Goal: Task Accomplishment & Management: Complete application form

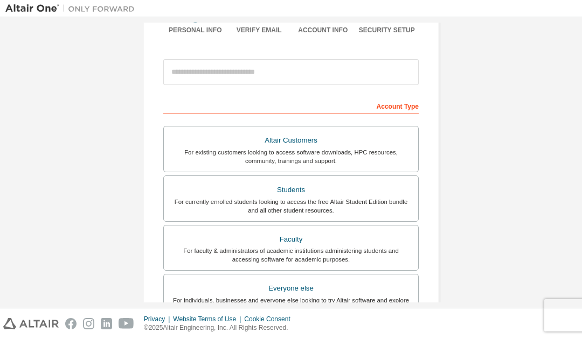
scroll to position [96, 0]
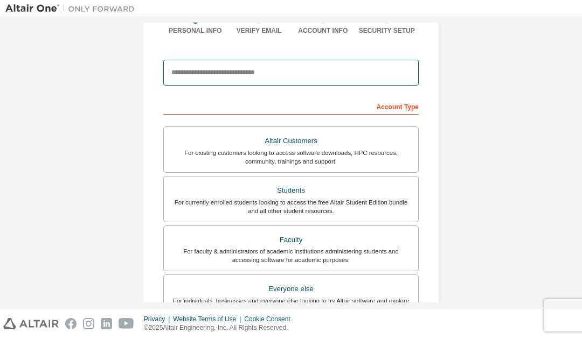
click at [292, 76] on input "email" at bounding box center [290, 73] width 255 height 26
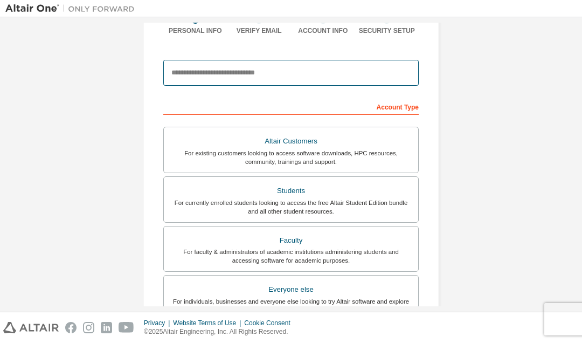
click at [202, 70] on input "email" at bounding box center [290, 73] width 255 height 26
click at [201, 69] on input "email" at bounding box center [290, 73] width 255 height 26
paste input "**********"
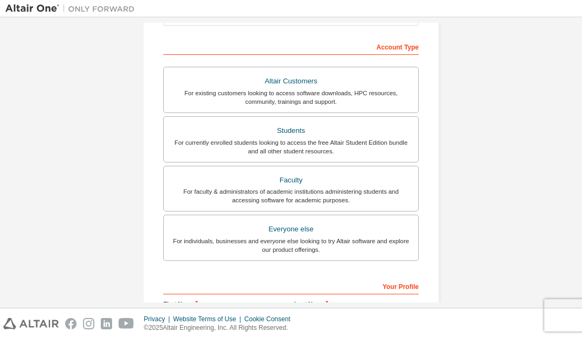
scroll to position [157, 0]
type input "**********"
click at [349, 144] on div "For currently enrolled students looking to access the free Altair Student Editi…" at bounding box center [290, 146] width 241 height 17
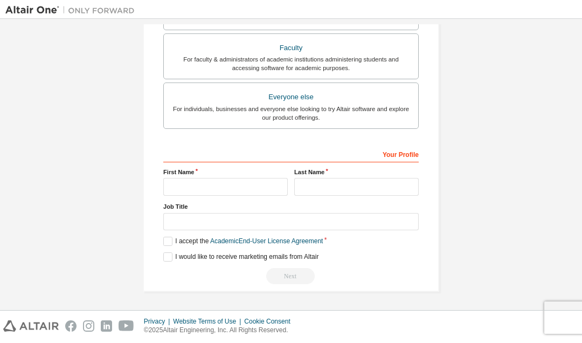
scroll to position [294, 0]
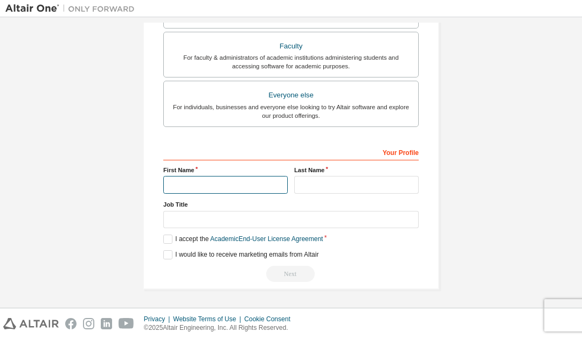
click at [240, 185] on input "text" at bounding box center [225, 185] width 124 height 18
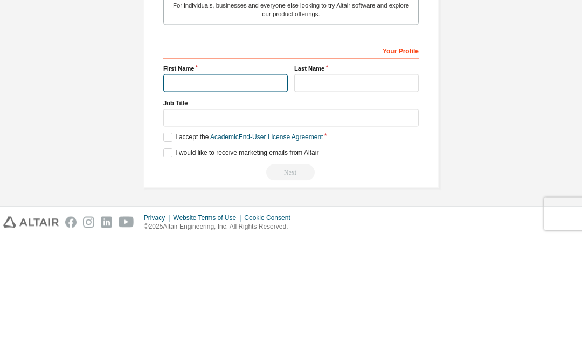
scroll to position [290, 0]
type input "*********"
click at [356, 179] on input "text" at bounding box center [356, 188] width 124 height 18
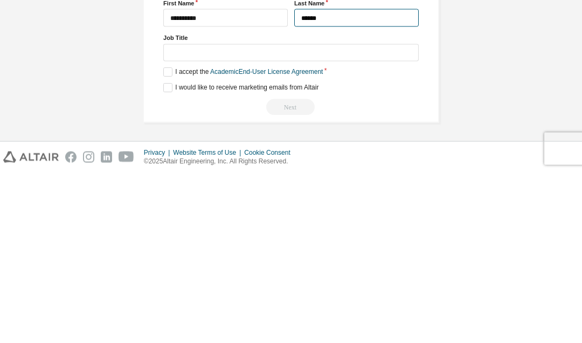
type input "******"
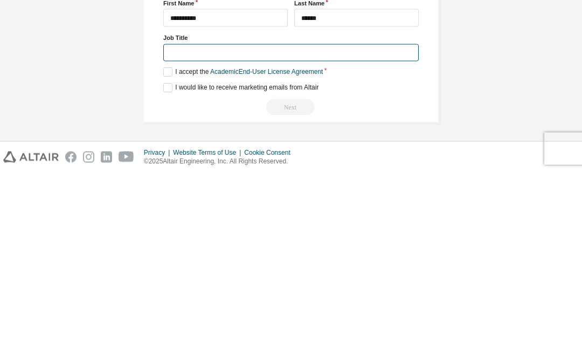
click at [380, 214] on input "text" at bounding box center [290, 223] width 255 height 18
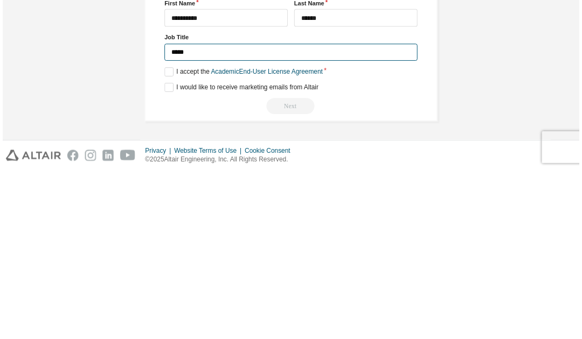
scroll to position [286, 0]
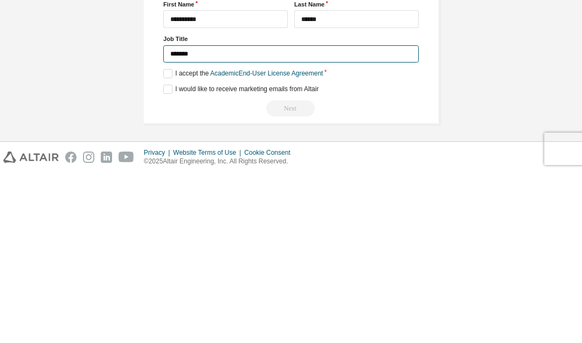
type input "*******"
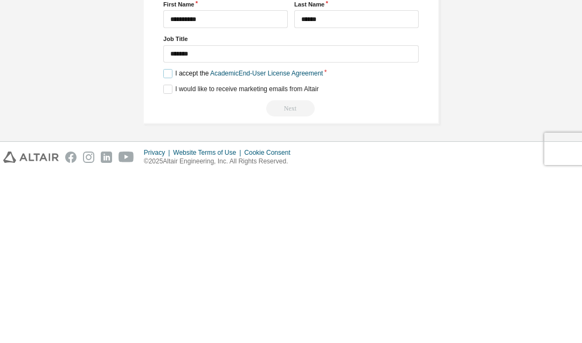
click at [170, 239] on label "I accept the Academic End-User License Agreement" at bounding box center [242, 243] width 159 height 9
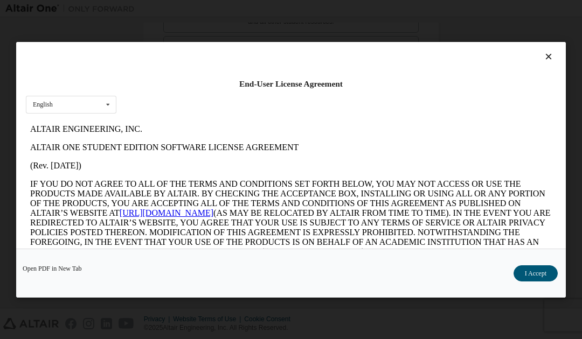
scroll to position [0, 0]
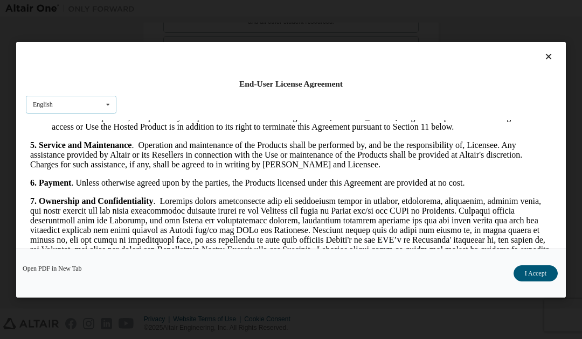
click at [114, 100] on icon at bounding box center [107, 104] width 13 height 17
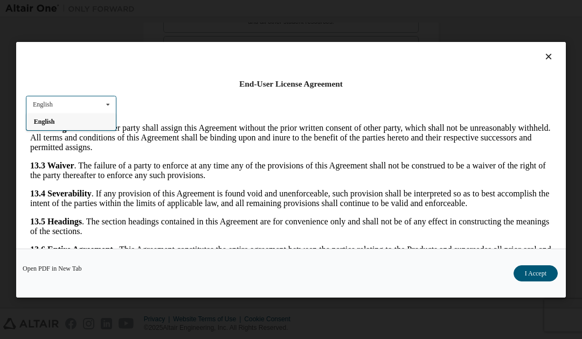
scroll to position [2028, 0]
click at [530, 280] on button "I Accept" at bounding box center [535, 274] width 44 height 16
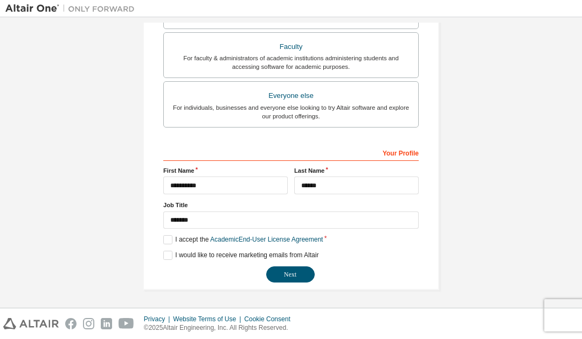
scroll to position [289, 0]
click at [292, 275] on button "Next" at bounding box center [290, 275] width 48 height 16
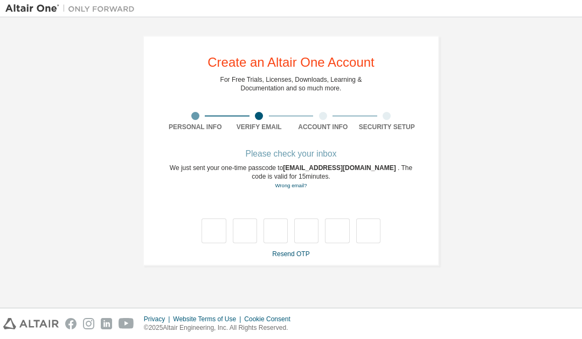
scroll to position [0, 0]
click at [289, 254] on link "Resend OTP" at bounding box center [290, 255] width 37 height 8
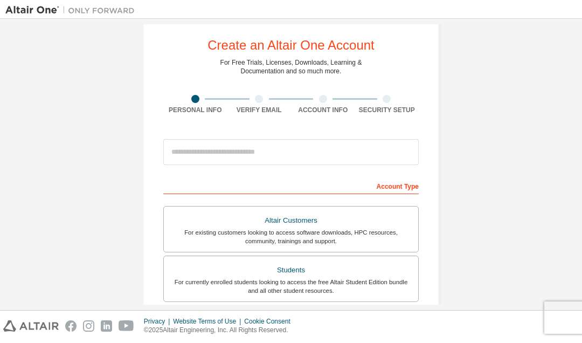
scroll to position [14, 0]
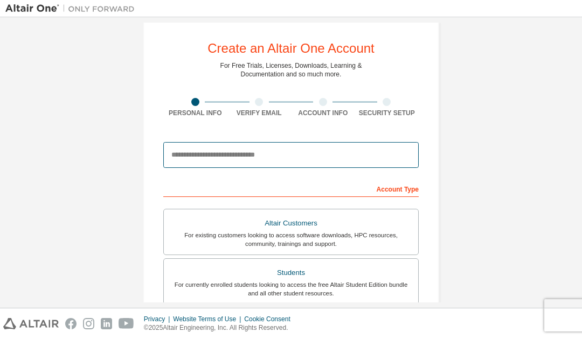
click at [236, 154] on input "email" at bounding box center [290, 155] width 255 height 26
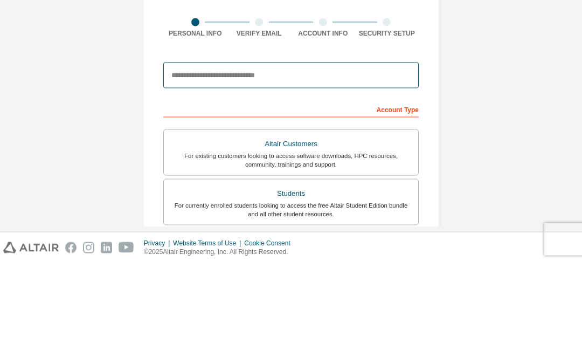
click at [271, 142] on input "email" at bounding box center [290, 155] width 255 height 26
paste input "**********"
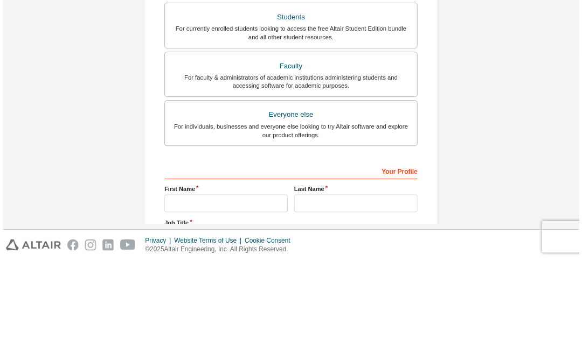
scroll to position [191, 0]
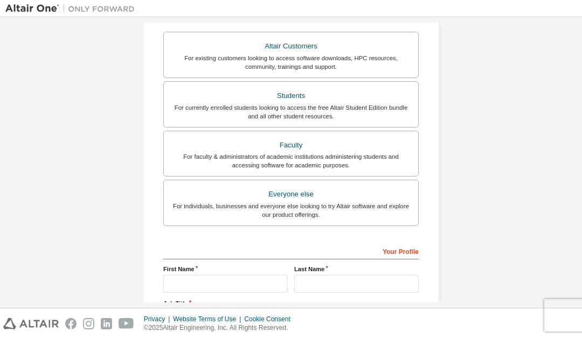
type input "**********"
click at [344, 107] on div "For currently enrolled students looking to access the free Altair Student Editi…" at bounding box center [290, 111] width 241 height 17
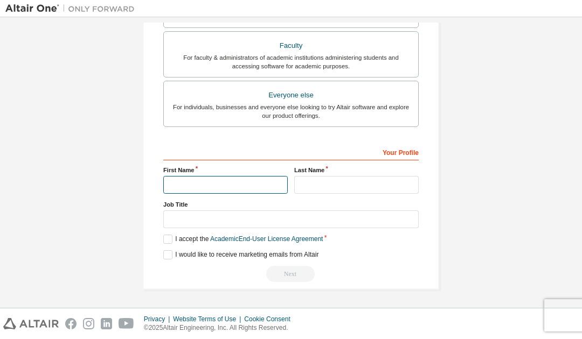
click at [231, 188] on input "text" at bounding box center [225, 185] width 124 height 18
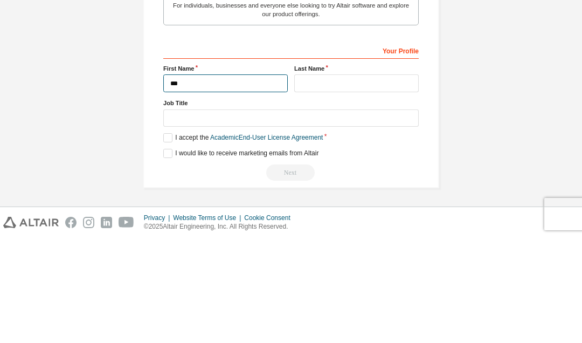
scroll to position [290, 0]
type input "*********"
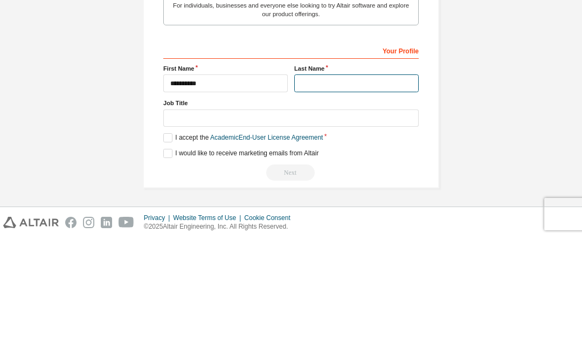
click at [353, 179] on input "text" at bounding box center [356, 188] width 124 height 18
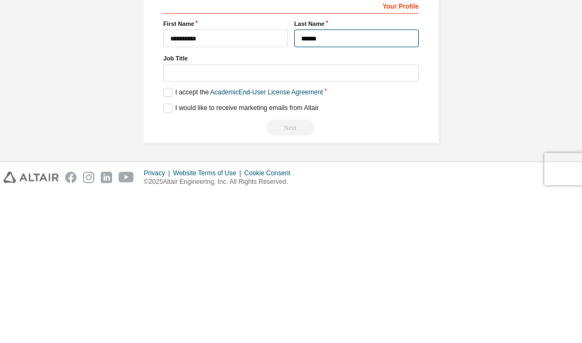
type input "******"
click at [355, 214] on input "text" at bounding box center [290, 223] width 255 height 18
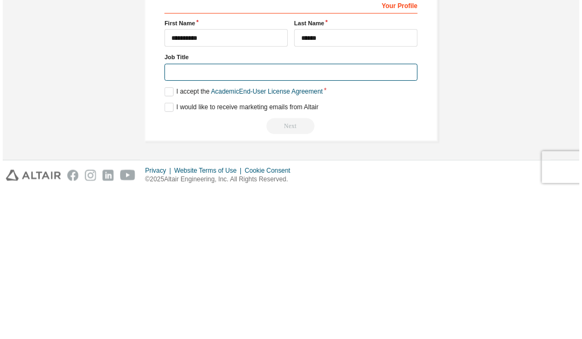
scroll to position [288, 0]
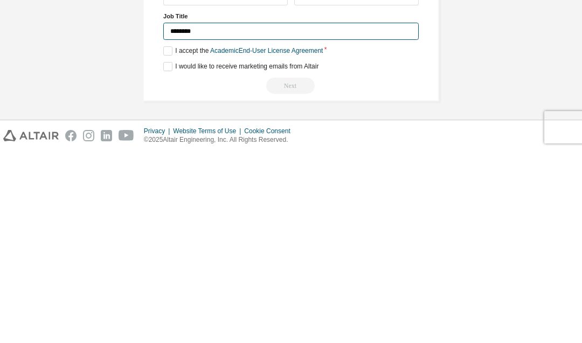
type input "*******"
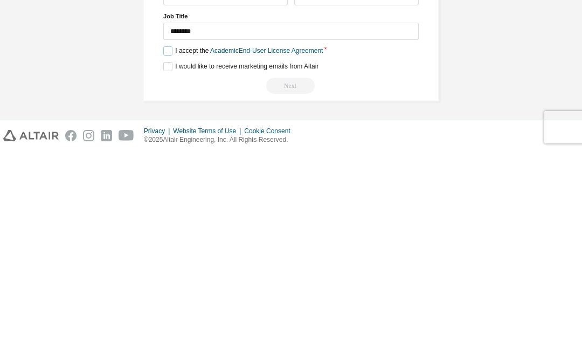
click at [169, 238] on label "I accept the Academic End-User License Agreement" at bounding box center [242, 242] width 159 height 9
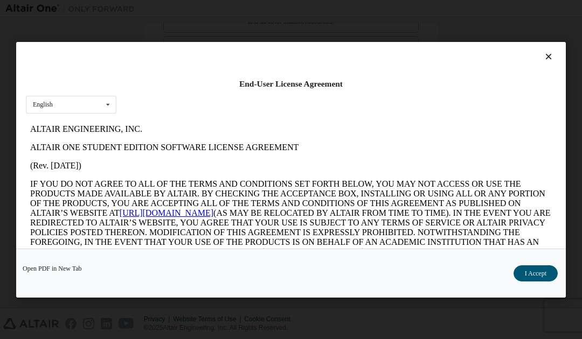
scroll to position [0, 0]
click at [552, 53] on icon at bounding box center [548, 57] width 11 height 10
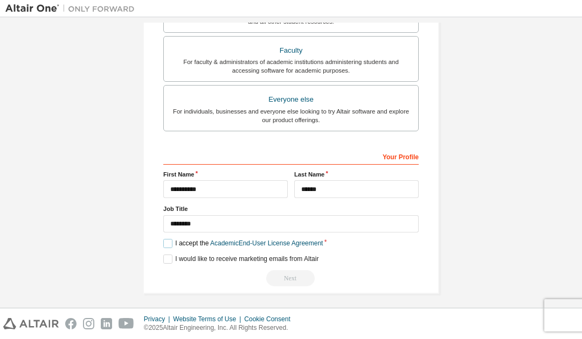
click at [175, 239] on label "I accept the Academic End-User License Agreement" at bounding box center [242, 243] width 159 height 9
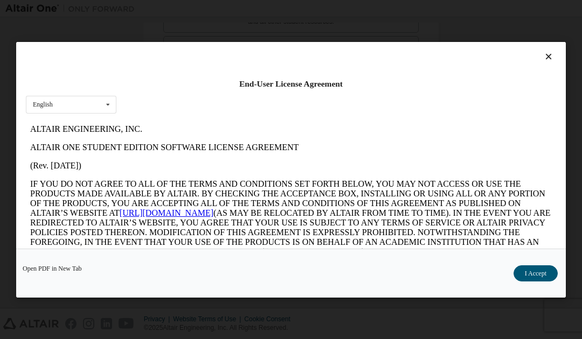
click at [536, 269] on button "I Accept" at bounding box center [535, 274] width 44 height 16
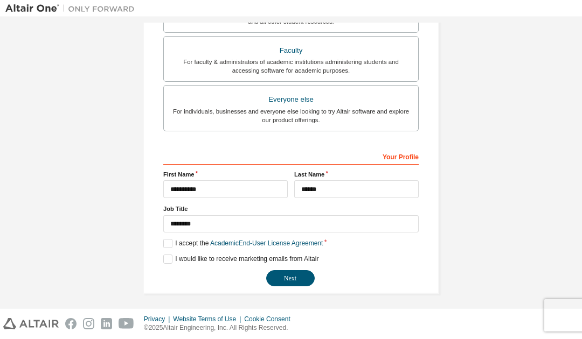
click at [303, 281] on button "Next" at bounding box center [290, 278] width 48 height 16
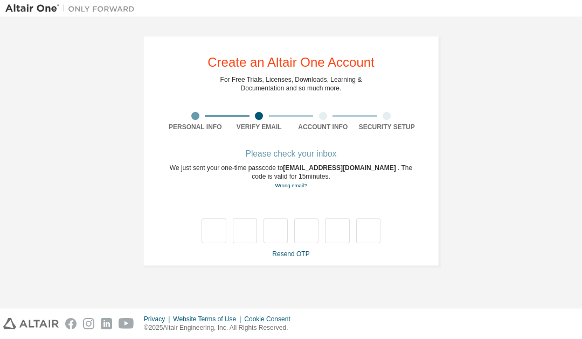
click at [296, 257] on link "Resend OTP" at bounding box center [290, 255] width 37 height 8
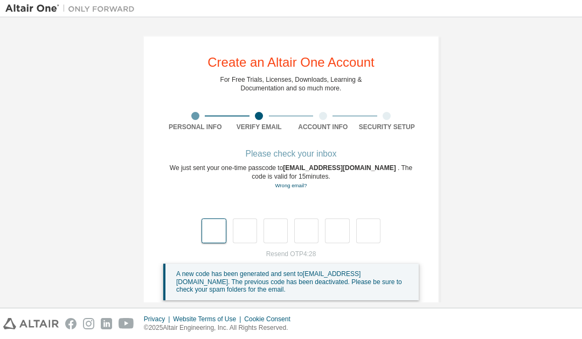
click at [211, 227] on input "text" at bounding box center [214, 231] width 24 height 25
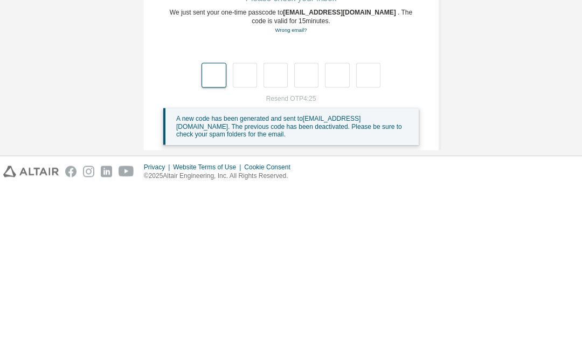
type input "*"
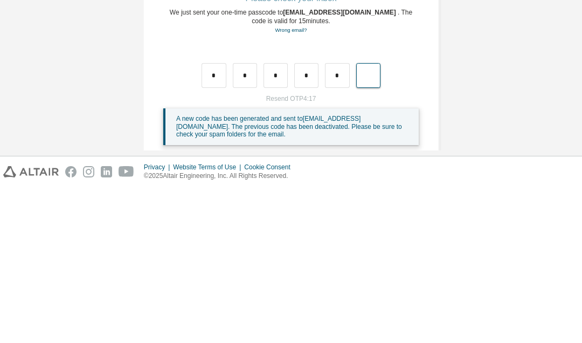
type input "*"
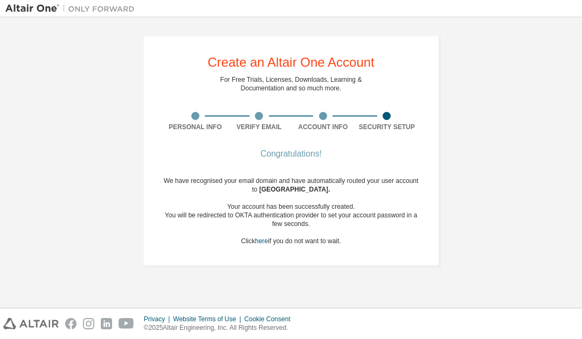
click at [302, 159] on div "Congratulations! We have recognised your email domain and have automatically ro…" at bounding box center [290, 205] width 255 height 108
click at [285, 156] on div "Congratulations!" at bounding box center [290, 154] width 255 height 6
click at [281, 154] on div "Congratulations!" at bounding box center [290, 154] width 255 height 6
click at [287, 156] on div "Congratulations!" at bounding box center [290, 154] width 255 height 6
click at [292, 153] on div "Congratulations!" at bounding box center [290, 154] width 255 height 6
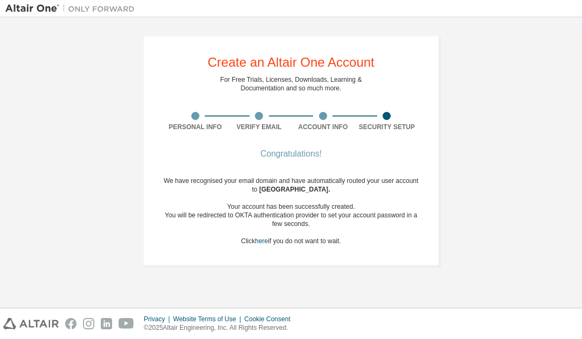
click at [283, 152] on div "Congratulations!" at bounding box center [290, 154] width 255 height 6
click at [282, 151] on div "Congratulations!" at bounding box center [290, 154] width 255 height 6
click at [284, 151] on div "Congratulations!" at bounding box center [290, 154] width 255 height 6
click at [279, 138] on div "Create an Altair One Account For Free Trials, Licenses, Downloads, Learning & D…" at bounding box center [291, 151] width 296 height 231
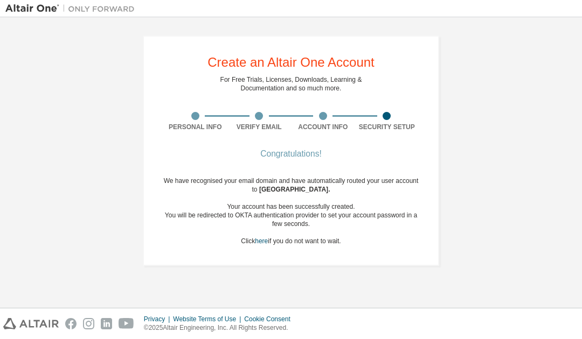
click at [279, 137] on div "Create an Altair One Account For Free Trials, Licenses, Downloads, Learning & D…" at bounding box center [291, 151] width 296 height 231
click at [279, 147] on div "Create an Altair One Account For Free Trials, Licenses, Downloads, Learning & D…" at bounding box center [291, 151] width 296 height 231
click at [279, 148] on div "Create an Altair One Account For Free Trials, Licenses, Downloads, Learning & D…" at bounding box center [291, 151] width 296 height 231
click at [294, 154] on div "Congratulations!" at bounding box center [290, 154] width 255 height 6
click at [306, 151] on div "Congratulations!" at bounding box center [290, 154] width 255 height 6
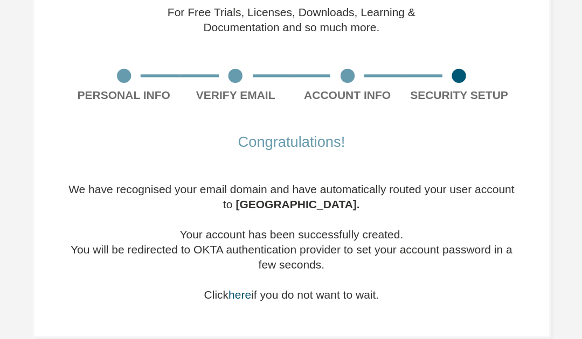
click at [181, 151] on div "Congratulations!" at bounding box center [290, 154] width 255 height 6
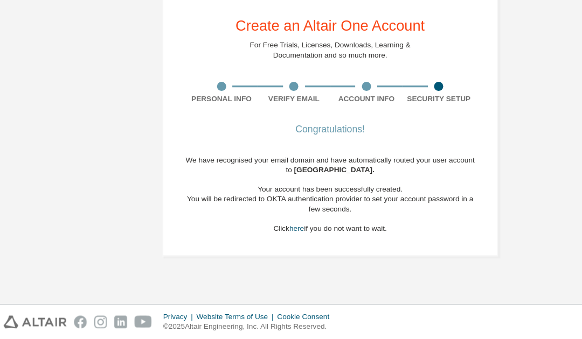
click at [292, 151] on div "Congratulations!" at bounding box center [290, 154] width 255 height 6
click at [309, 106] on div "Create an Altair One Account For Free Trials, Licenses, Downloads, Learning & D…" at bounding box center [291, 151] width 296 height 231
click at [294, 151] on div "Congratulations!" at bounding box center [290, 154] width 255 height 6
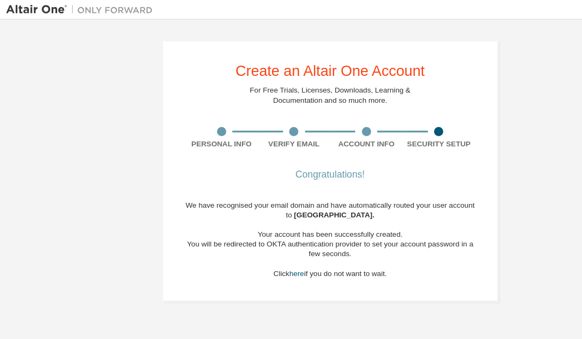
click at [291, 152] on div "Congratulations!" at bounding box center [290, 154] width 255 height 6
click at [301, 155] on div "Congratulations!" at bounding box center [290, 154] width 255 height 6
click at [296, 145] on div "Create an Altair One Account For Free Trials, Licenses, Downloads, Learning & D…" at bounding box center [291, 151] width 296 height 231
click at [280, 152] on div "Congratulations!" at bounding box center [290, 154] width 255 height 6
click at [302, 151] on div "Congratulations!" at bounding box center [290, 154] width 255 height 6
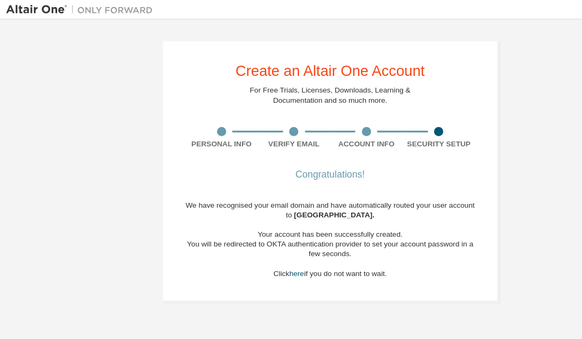
click at [302, 151] on div "Congratulations!" at bounding box center [290, 154] width 255 height 6
click at [307, 157] on div "Congratulations!" at bounding box center [290, 154] width 255 height 6
click at [306, 157] on div "Congratulations!" at bounding box center [290, 154] width 255 height 6
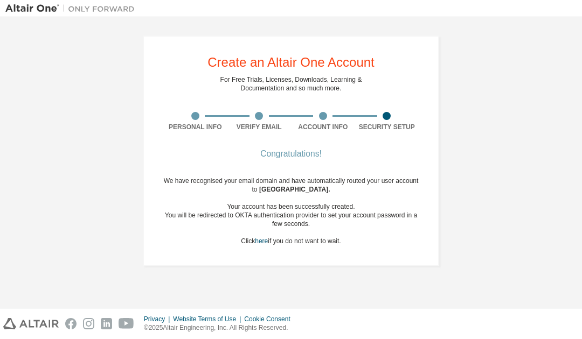
click at [302, 156] on div "Congratulations!" at bounding box center [290, 154] width 255 height 6
click at [300, 157] on div "Congratulations!" at bounding box center [290, 154] width 255 height 6
click at [307, 159] on div "Congratulations! We have recognised your email domain and have automatically ro…" at bounding box center [290, 205] width 255 height 108
click at [295, 155] on div "Congratulations!" at bounding box center [290, 154] width 255 height 6
click at [294, 151] on div "Congratulations!" at bounding box center [290, 154] width 255 height 6
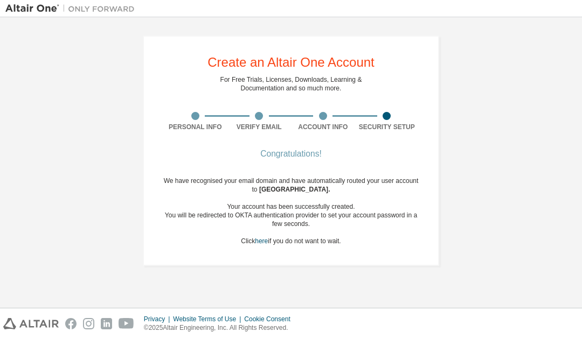
click at [294, 151] on div "Congratulations!" at bounding box center [290, 154] width 255 height 6
click at [293, 151] on div "Congratulations!" at bounding box center [290, 154] width 255 height 6
click at [395, 111] on div "Create an Altair One Account For Free Trials, Licenses, Downloads, Learning & D…" at bounding box center [291, 151] width 296 height 231
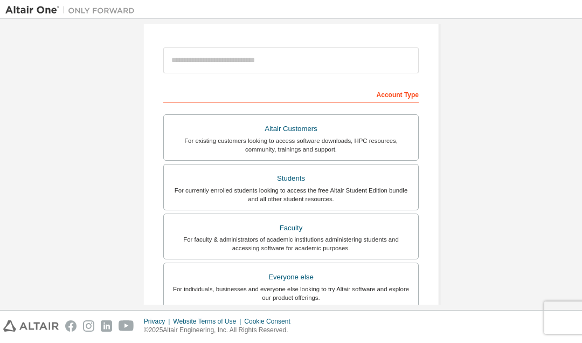
scroll to position [47, 0]
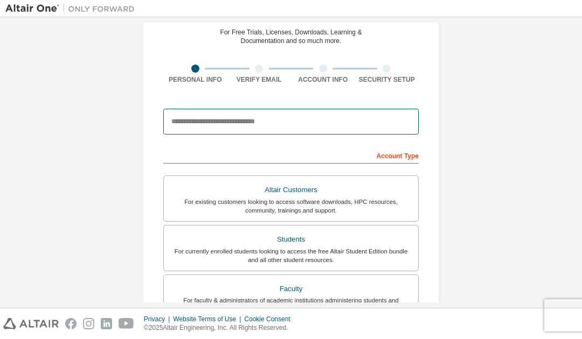
click at [177, 117] on input "email" at bounding box center [290, 122] width 255 height 26
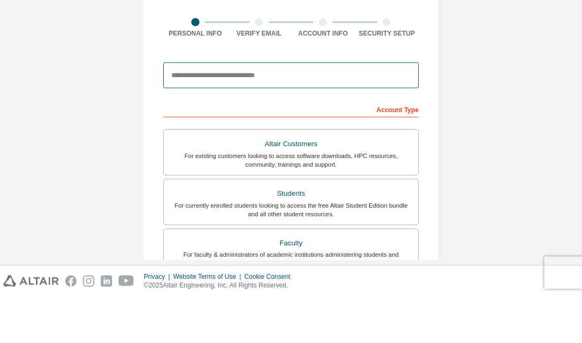
click at [329, 109] on input "email" at bounding box center [290, 122] width 255 height 26
paste input "**********"
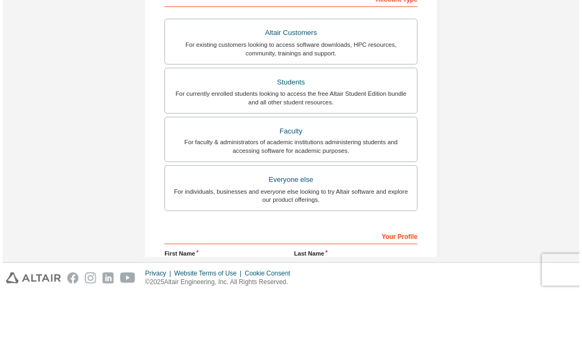
scroll to position [193, 0]
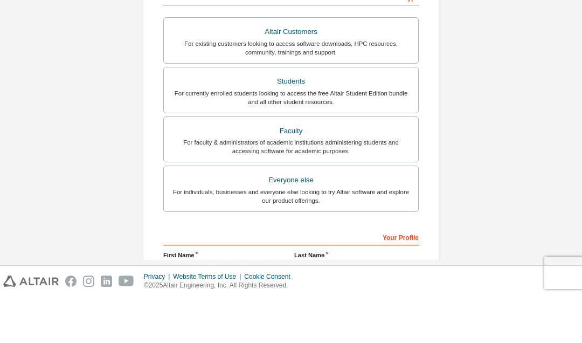
type input "**********"
click at [380, 135] on div "For currently enrolled students looking to access the free Altair Student Editi…" at bounding box center [290, 143] width 241 height 17
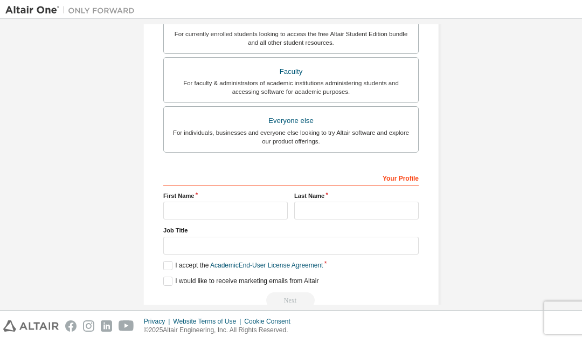
scroll to position [301, 0]
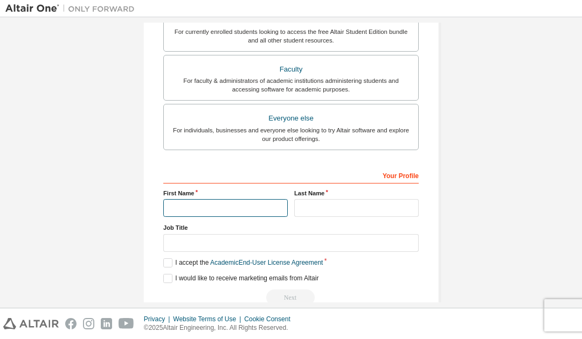
click at [228, 207] on input "text" at bounding box center [225, 208] width 124 height 18
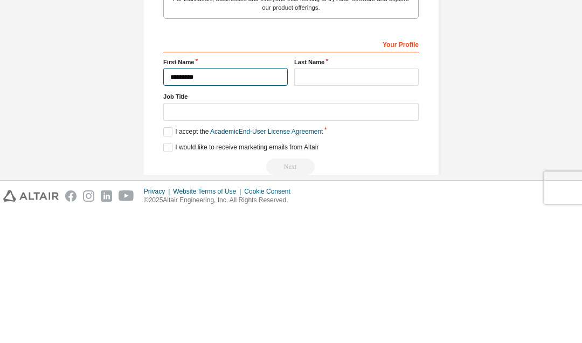
type input "*********"
click at [338, 199] on input "text" at bounding box center [356, 208] width 124 height 18
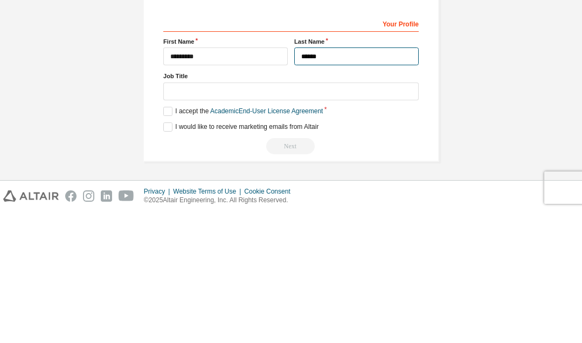
type input "******"
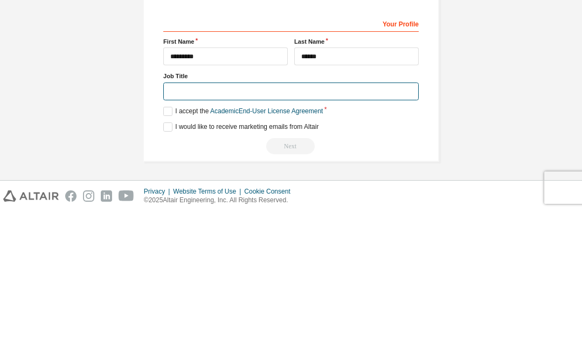
click at [345, 214] on input "text" at bounding box center [290, 223] width 255 height 18
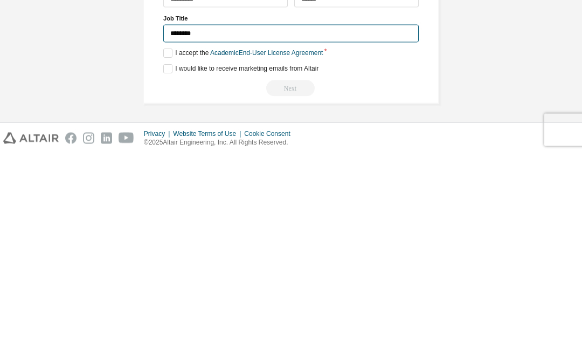
type input "*******"
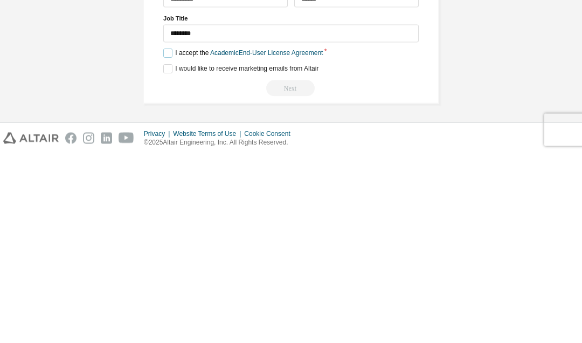
click at [170, 238] on label "I accept the Academic End-User License Agreement" at bounding box center [242, 242] width 159 height 9
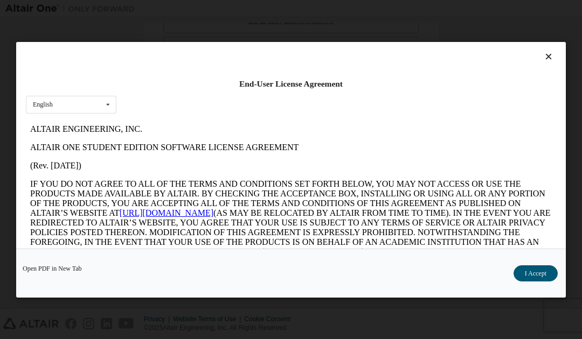
scroll to position [0, 0]
click at [549, 280] on button "I Accept" at bounding box center [535, 274] width 44 height 16
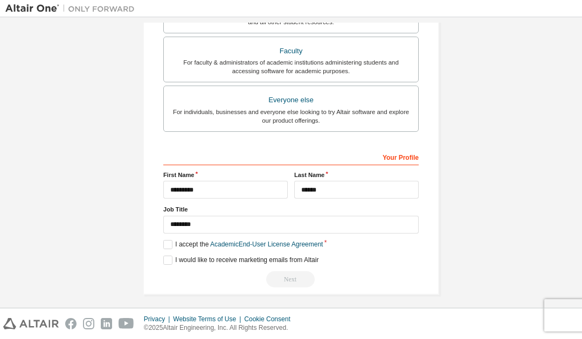
click at [289, 282] on div "Next" at bounding box center [290, 280] width 255 height 16
click at [170, 241] on label "I accept the Academic End-User License Agreement" at bounding box center [242, 244] width 159 height 9
click at [162, 248] on div "**********" at bounding box center [291, 5] width 296 height 579
click at [166, 247] on label "I accept the Academic End-User License Agreement" at bounding box center [242, 244] width 159 height 9
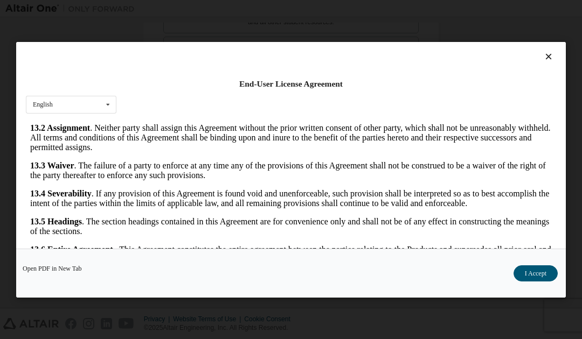
scroll to position [2027, 0]
click at [536, 280] on button "I Accept" at bounding box center [535, 274] width 44 height 16
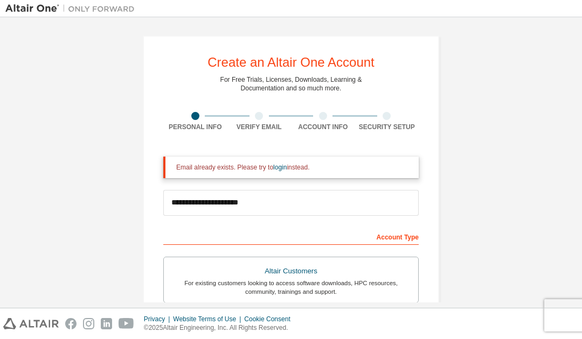
scroll to position [0, 0]
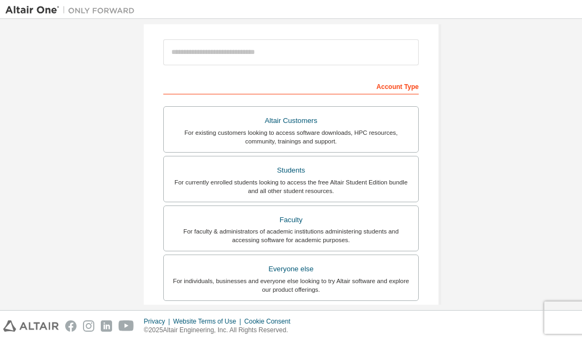
scroll to position [120, 0]
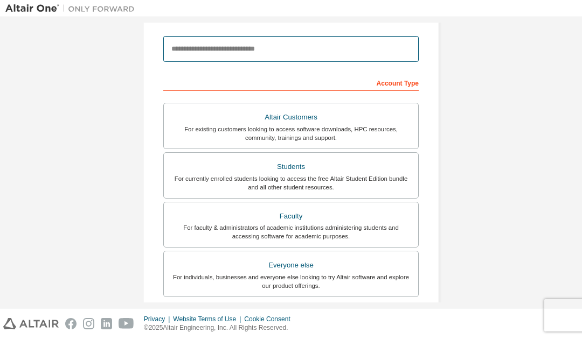
click at [379, 48] on input "email" at bounding box center [290, 49] width 255 height 26
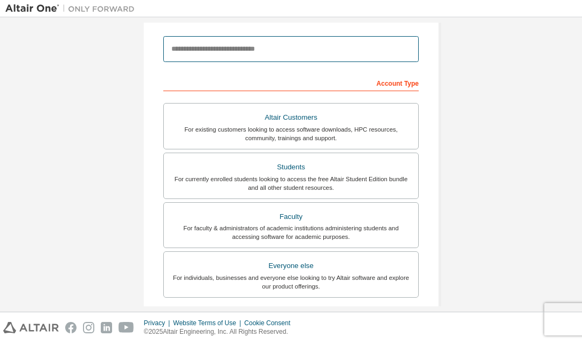
click at [233, 53] on input "email" at bounding box center [290, 49] width 255 height 26
paste input "**********"
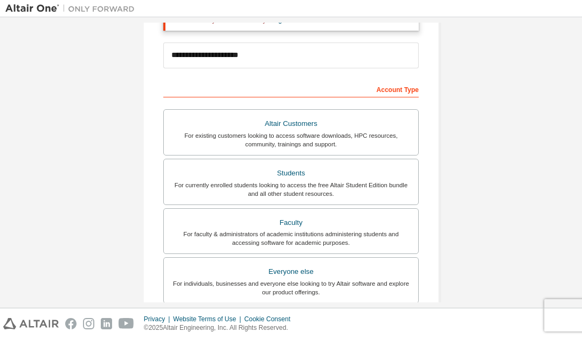
scroll to position [141, 0]
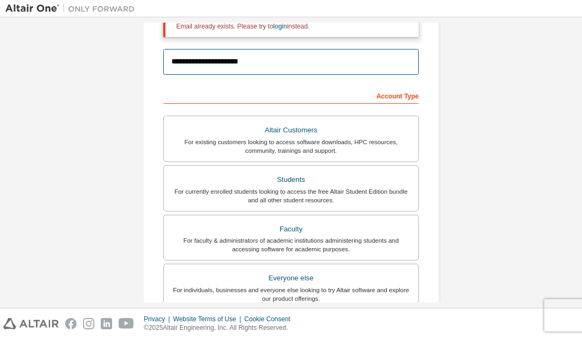
type input "**********"
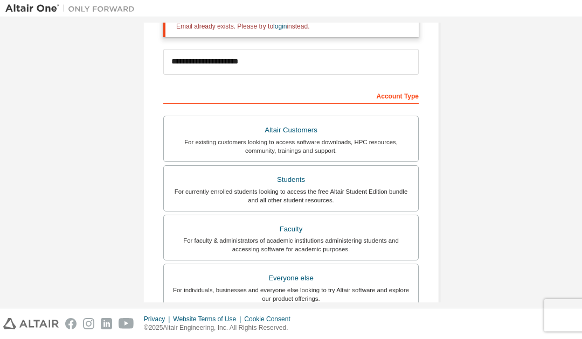
click at [382, 190] on div "For currently enrolled students looking to access the free Altair Student Editi…" at bounding box center [290, 196] width 241 height 17
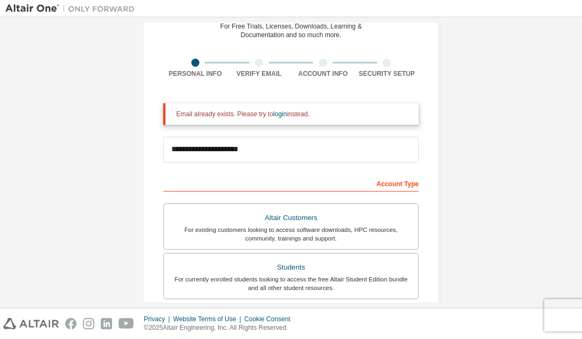
scroll to position [53, 0]
click at [360, 115] on div "Email already exists. Please try to login instead." at bounding box center [293, 114] width 234 height 9
click at [306, 114] on div "Email already exists. Please try to login instead." at bounding box center [293, 114] width 234 height 9
click at [287, 113] on link "login" at bounding box center [279, 115] width 13 height 8
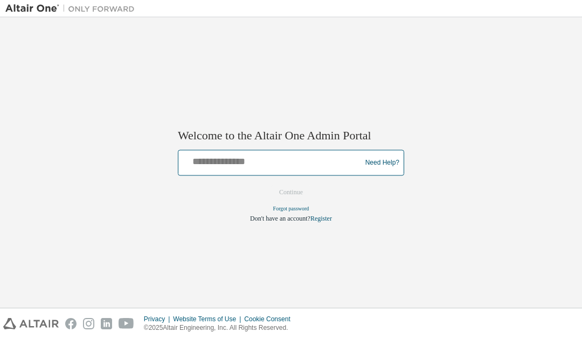
click at [274, 161] on input "text" at bounding box center [271, 161] width 177 height 16
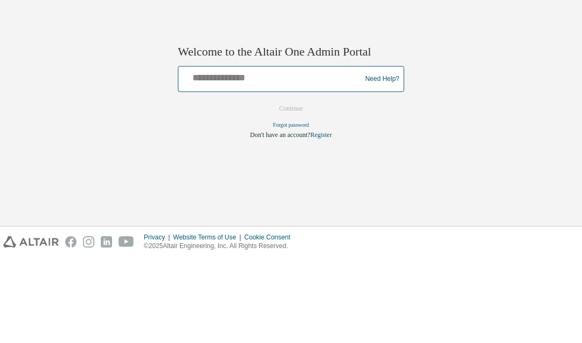
click at [253, 155] on input "text" at bounding box center [271, 163] width 177 height 16
paste input "**********"
type input "**********"
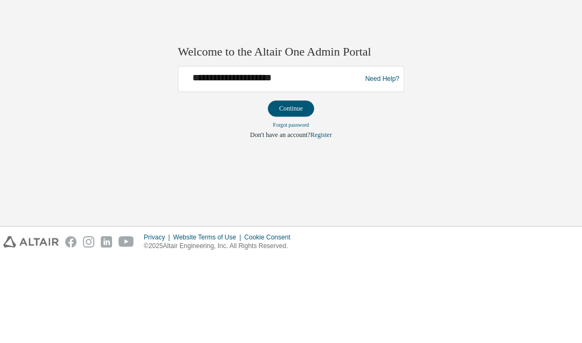
click at [301, 186] on button "Continue" at bounding box center [291, 194] width 46 height 16
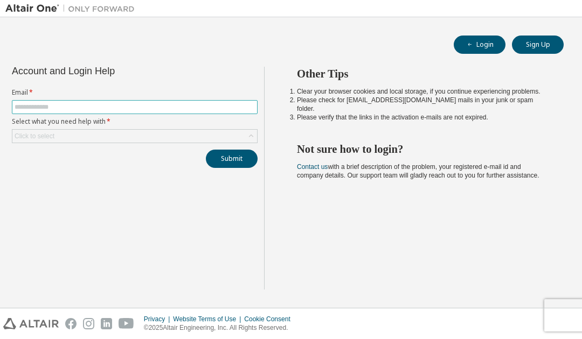
click at [86, 109] on input "text" at bounding box center [135, 107] width 240 height 9
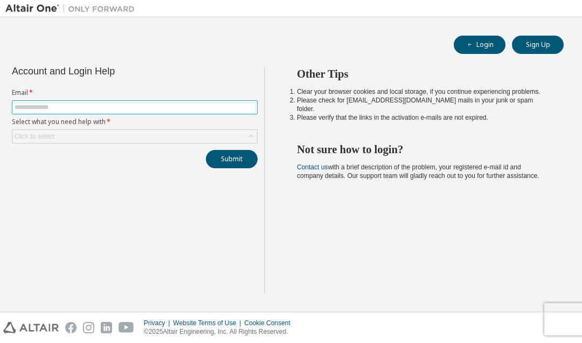
paste input "**********"
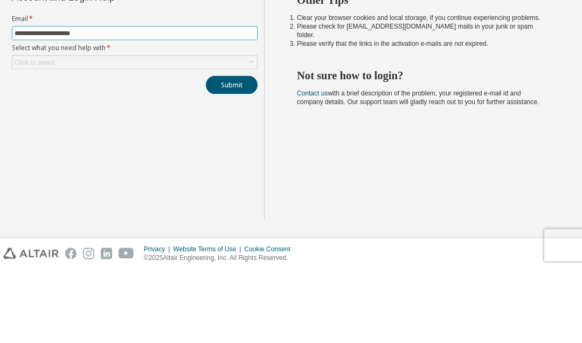
type input "**********"
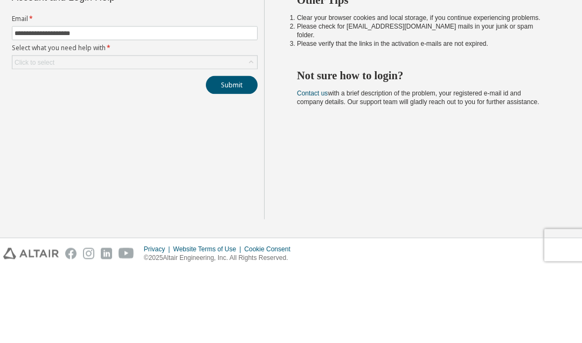
click at [133, 130] on div "Click to select" at bounding box center [134, 136] width 245 height 13
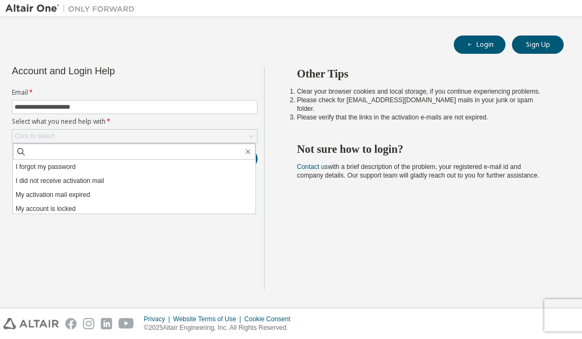
click at [84, 177] on li "I did not receive activation mail" at bounding box center [134, 181] width 242 height 14
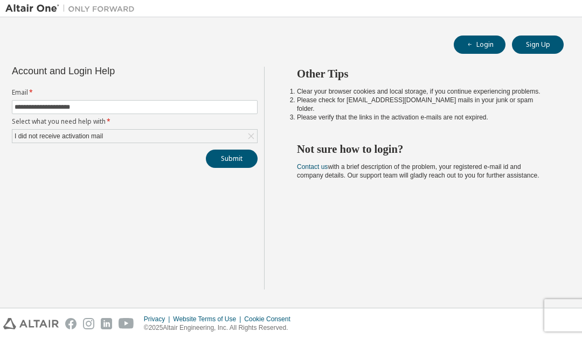
click at [224, 160] on button "Submit" at bounding box center [232, 159] width 52 height 18
click at [151, 142] on div "I did not receive activation mail" at bounding box center [134, 136] width 245 height 13
click at [220, 156] on button "Submit" at bounding box center [232, 159] width 52 height 18
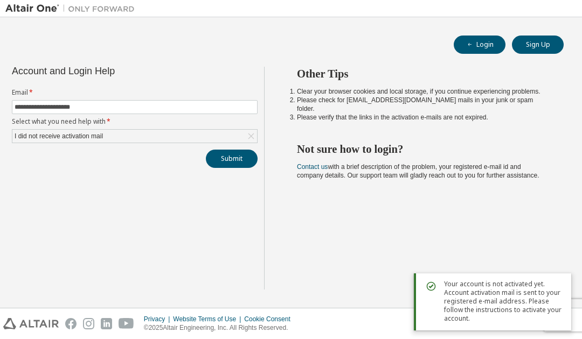
click at [455, 294] on span "Your account is not activated yet. Account activation mail is sent to your regi…" at bounding box center [503, 301] width 119 height 43
click at [432, 292] on icon at bounding box center [431, 286] width 13 height 13
click at [448, 302] on span "Your account is not activated yet. Account activation mail is sent to your regi…" at bounding box center [503, 301] width 119 height 43
click at [447, 302] on span "Your account is not activated yet. Account activation mail is sent to your regi…" at bounding box center [503, 301] width 119 height 43
click at [491, 305] on span "Your account is not activated yet. Account activation mail is sent to your regi…" at bounding box center [503, 301] width 119 height 43
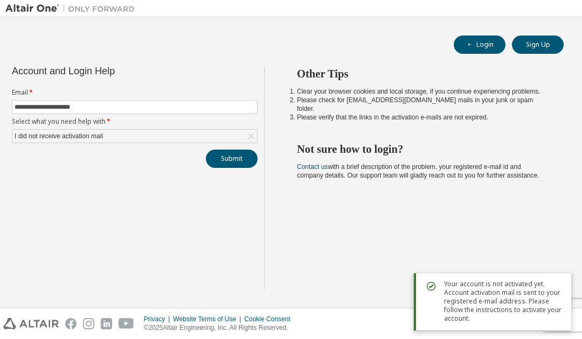
click at [491, 305] on span "Your account is not activated yet. Account activation mail is sent to your regi…" at bounding box center [503, 301] width 119 height 43
click at [477, 40] on button "Login" at bounding box center [480, 45] width 52 height 18
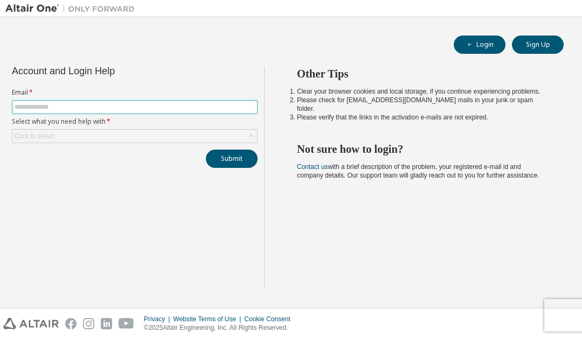
click at [151, 107] on input "text" at bounding box center [135, 107] width 240 height 9
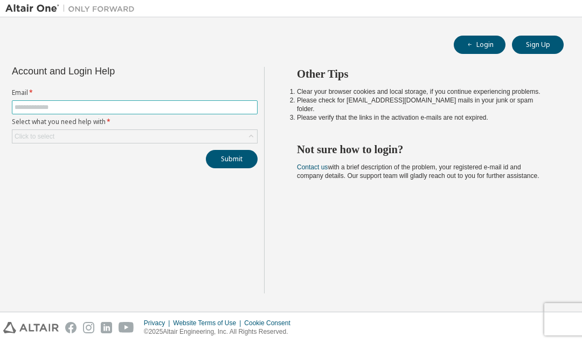
click at [109, 103] on input "text" at bounding box center [135, 107] width 240 height 9
click at [107, 101] on span at bounding box center [135, 107] width 246 height 14
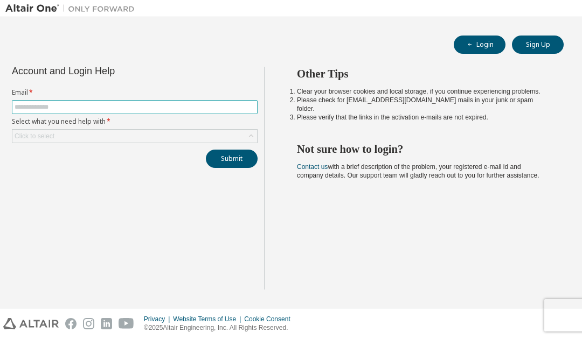
click at [36, 109] on input "text" at bounding box center [135, 107] width 240 height 9
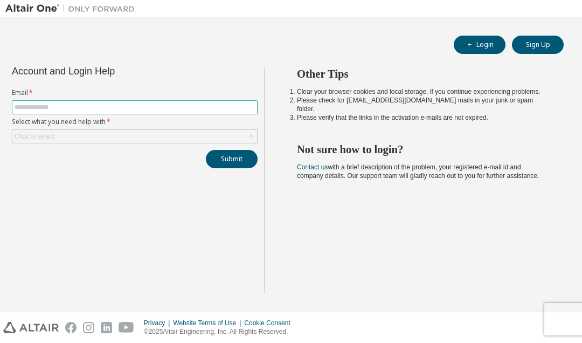
click at [34, 109] on input "text" at bounding box center [135, 107] width 240 height 9
click at [33, 108] on input "text" at bounding box center [135, 107] width 240 height 9
paste input "**********"
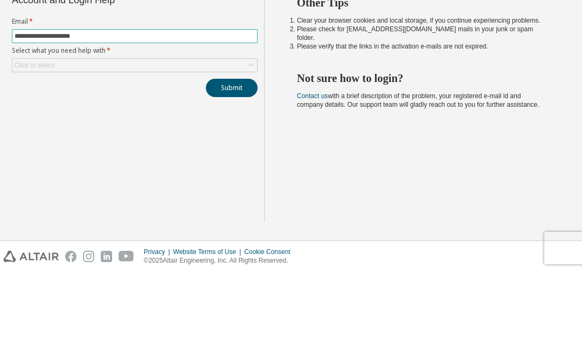
type input "**********"
click at [119, 130] on div "Click to select" at bounding box center [134, 136] width 245 height 13
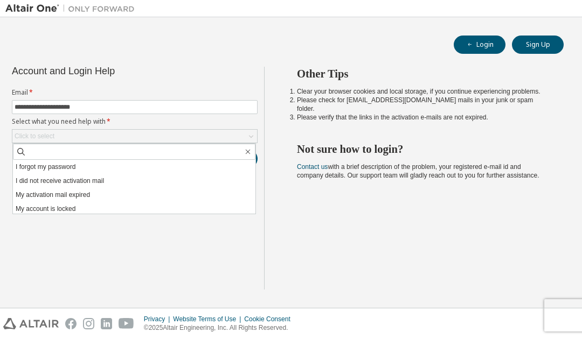
click at [110, 205] on li "My account is locked" at bounding box center [134, 209] width 242 height 14
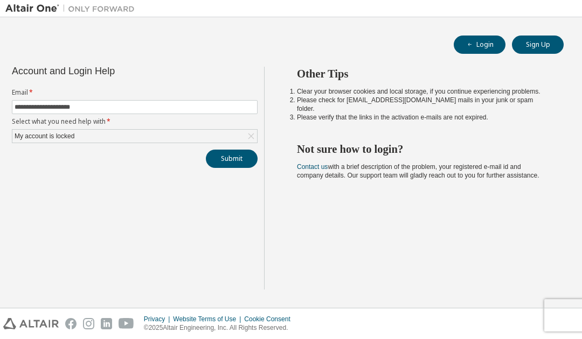
click at [237, 156] on button "Submit" at bounding box center [232, 159] width 52 height 18
click at [551, 45] on button "Sign Up" at bounding box center [538, 45] width 52 height 18
click at [472, 44] on icon "button" at bounding box center [470, 44] width 6 height 6
